Goal: Check status: Check status

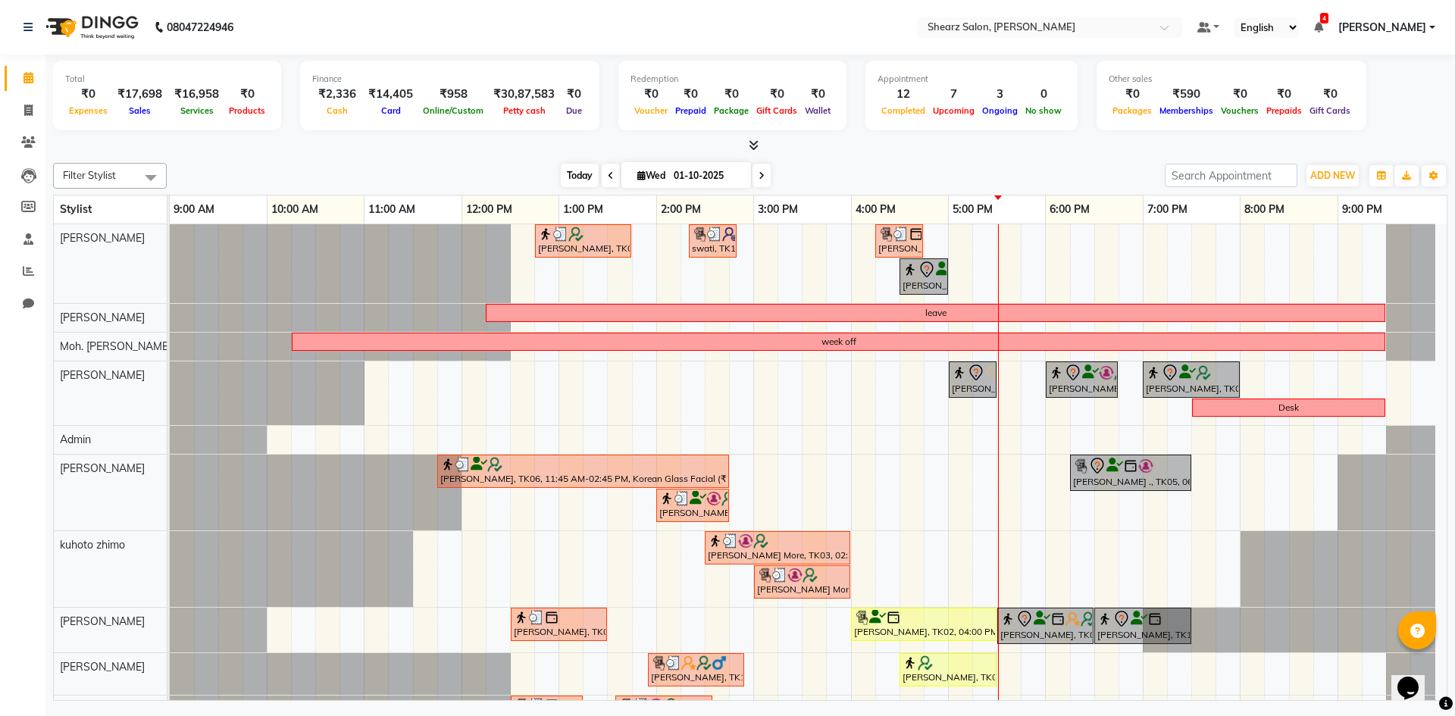
click at [571, 172] on span "Today" at bounding box center [580, 175] width 38 height 23
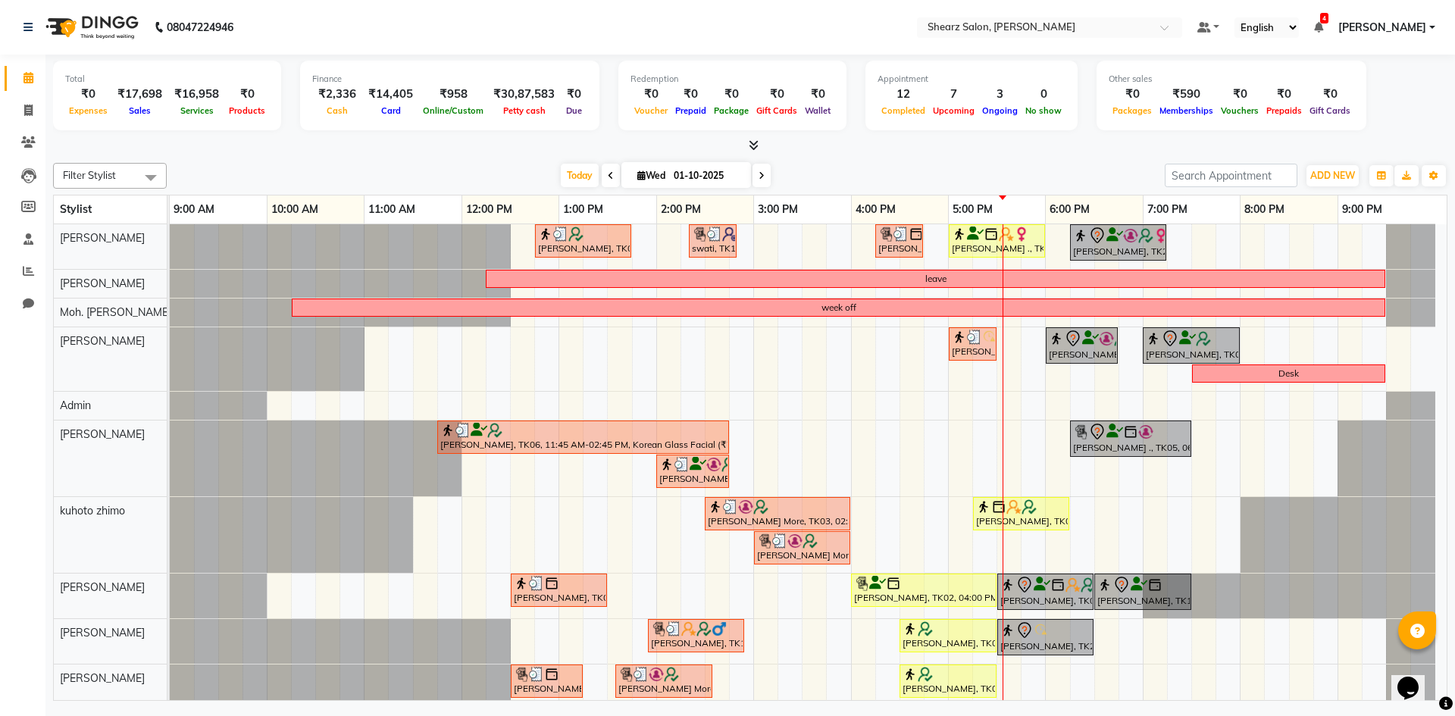
click at [690, 175] on input "01-10-2025" at bounding box center [707, 175] width 76 height 23
select select "10"
select select "2025"
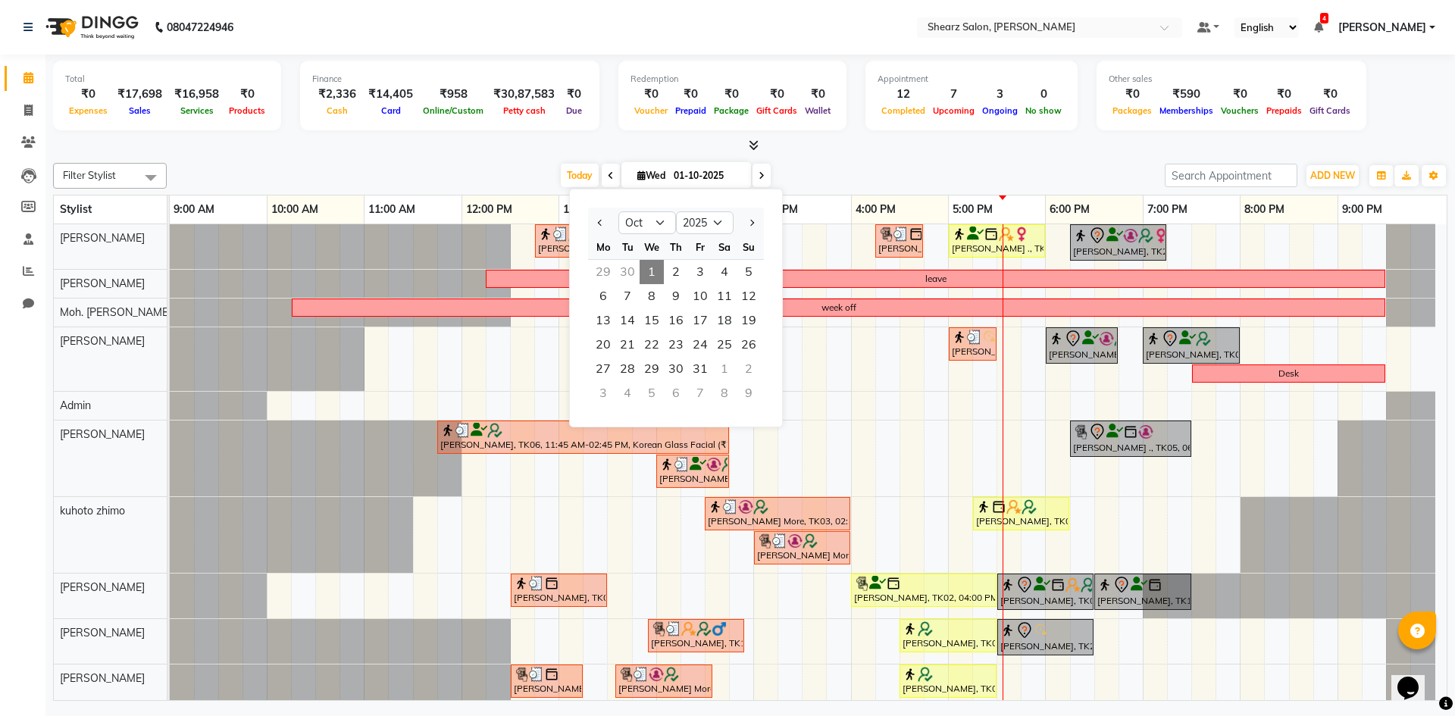
click at [649, 271] on span "1" at bounding box center [652, 272] width 24 height 24
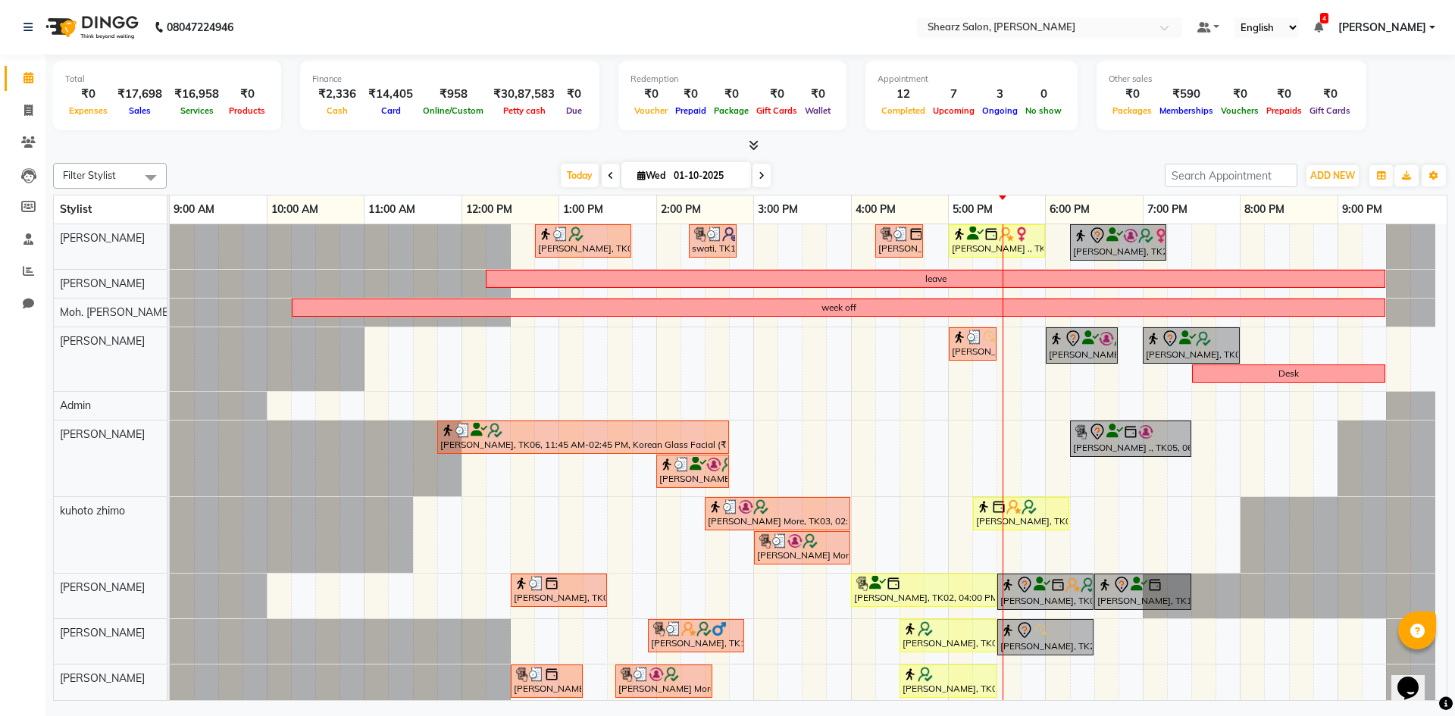
click at [753, 148] on icon at bounding box center [754, 144] width 10 height 11
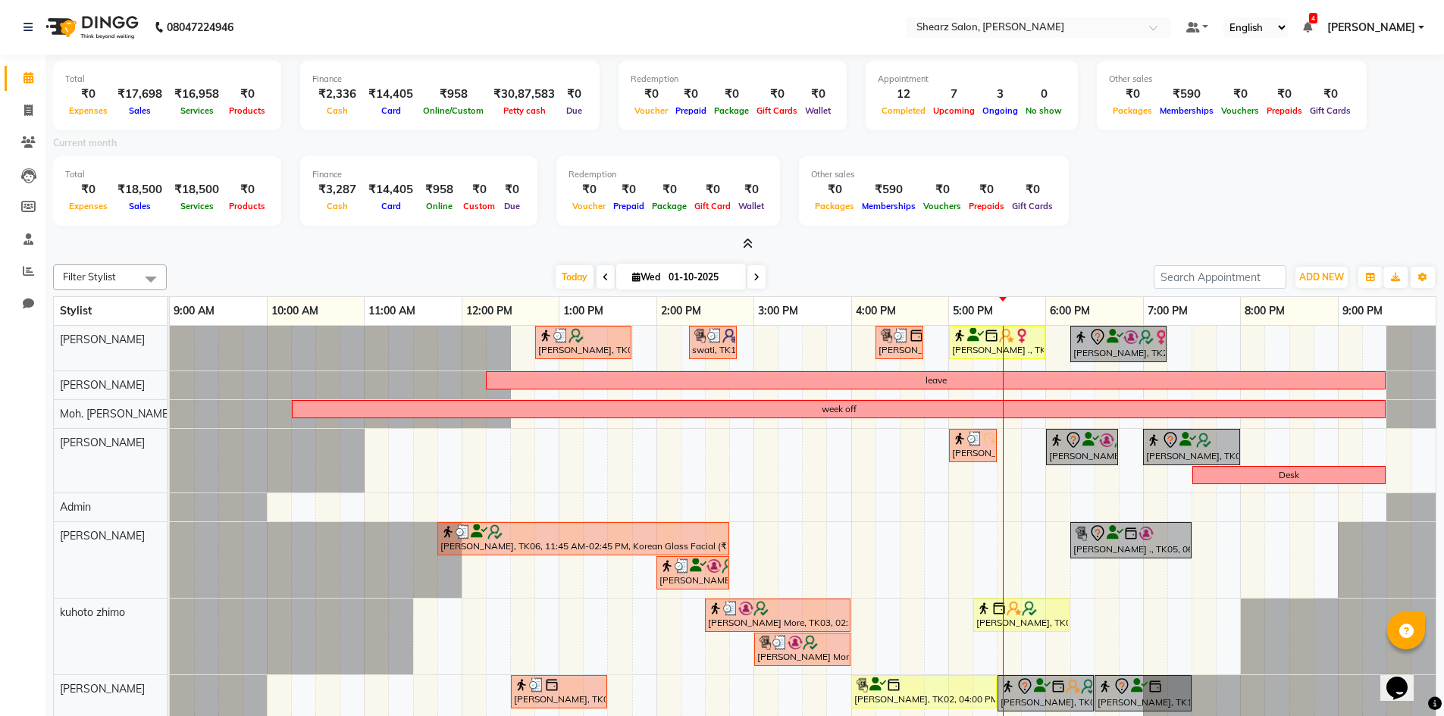
click at [744, 240] on icon at bounding box center [748, 243] width 10 height 11
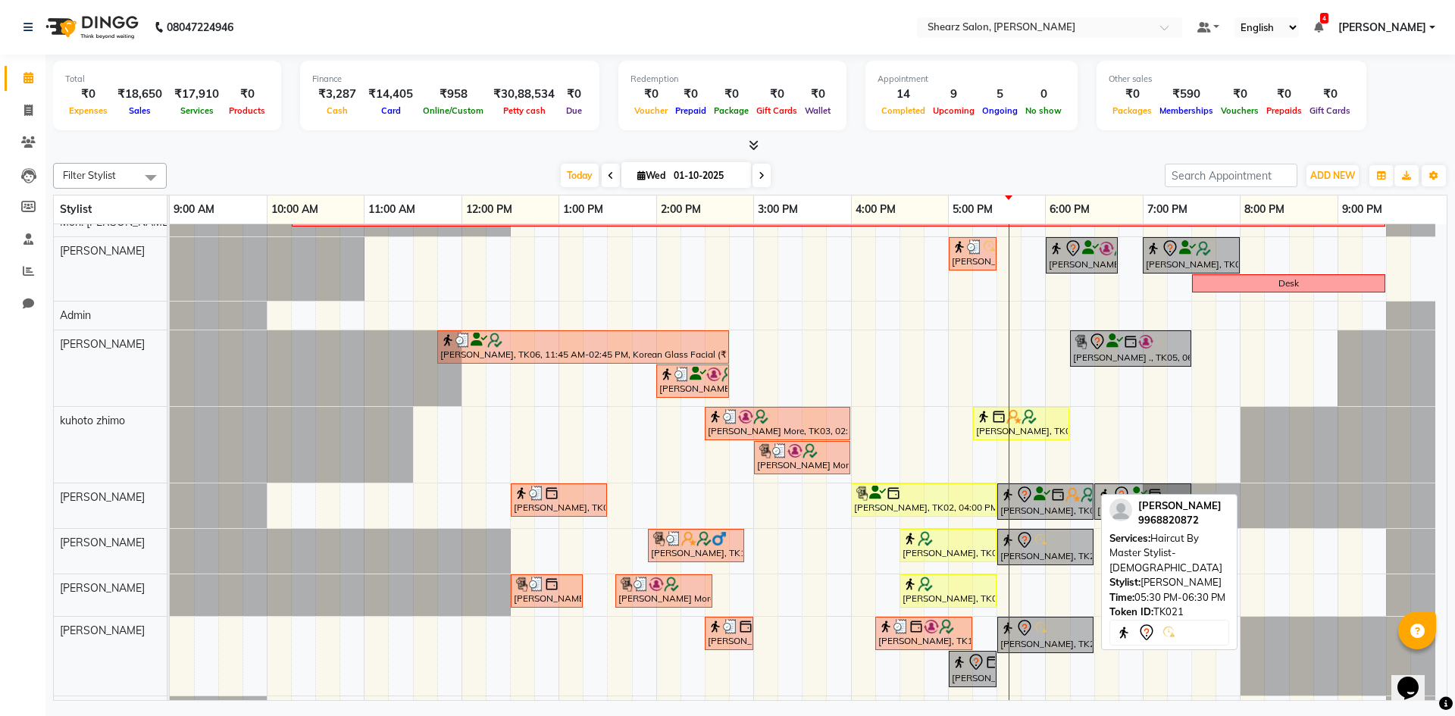
scroll to position [114, 0]
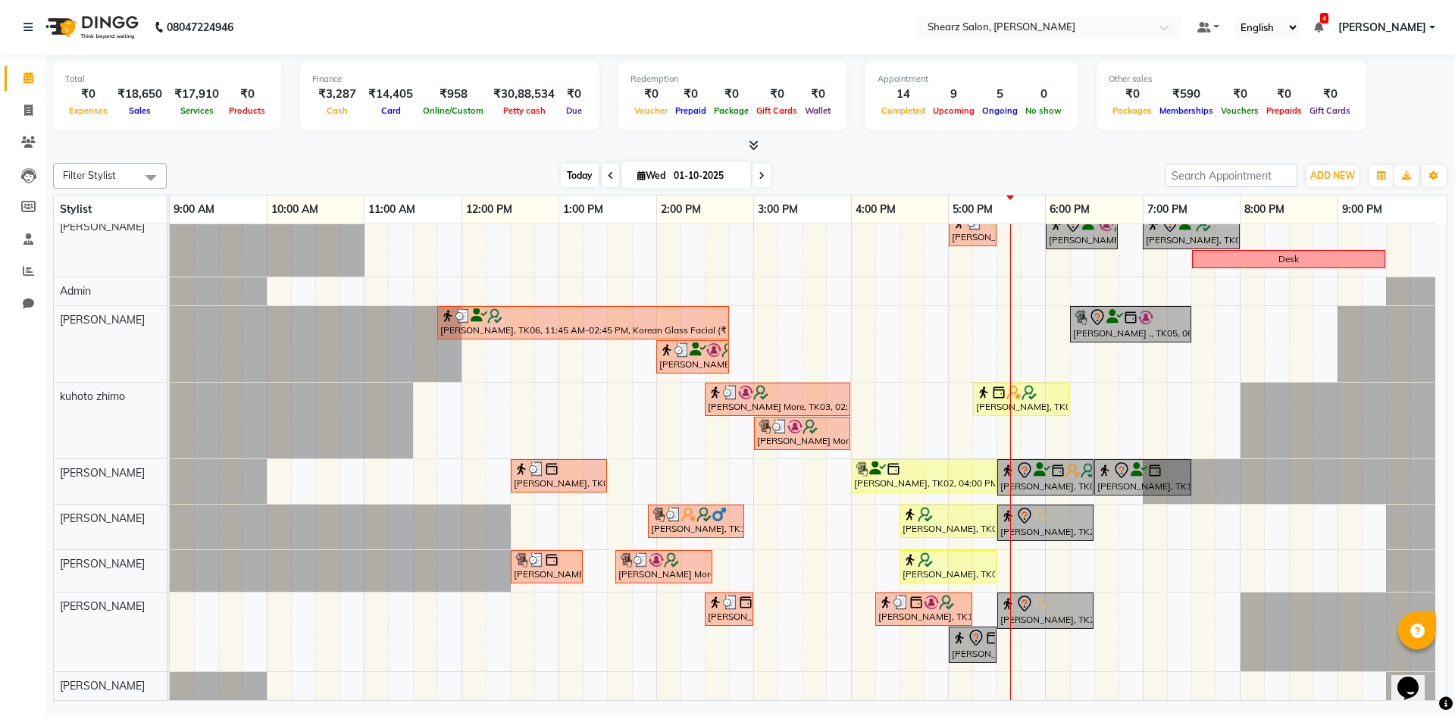
click at [568, 169] on span "Today" at bounding box center [580, 175] width 38 height 23
